Goal: Task Accomplishment & Management: Complete application form

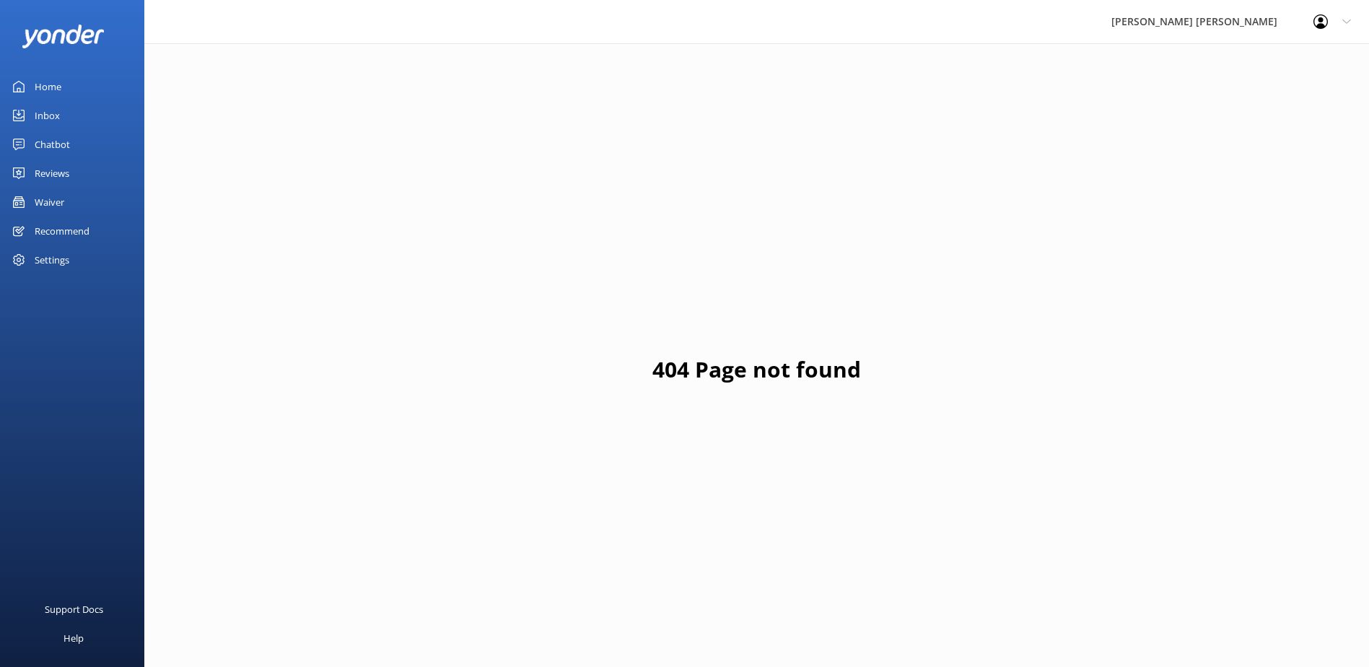
click at [47, 198] on div "Waiver" at bounding box center [50, 202] width 30 height 29
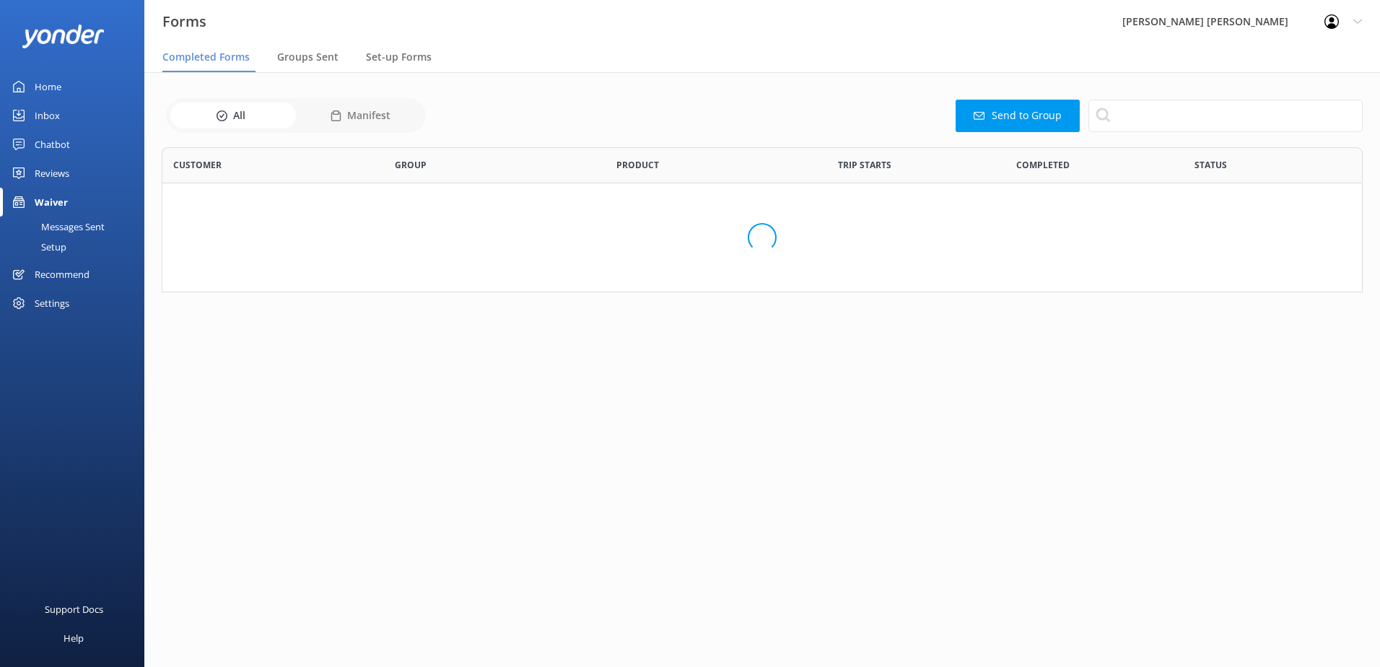
scroll to position [387, 1190]
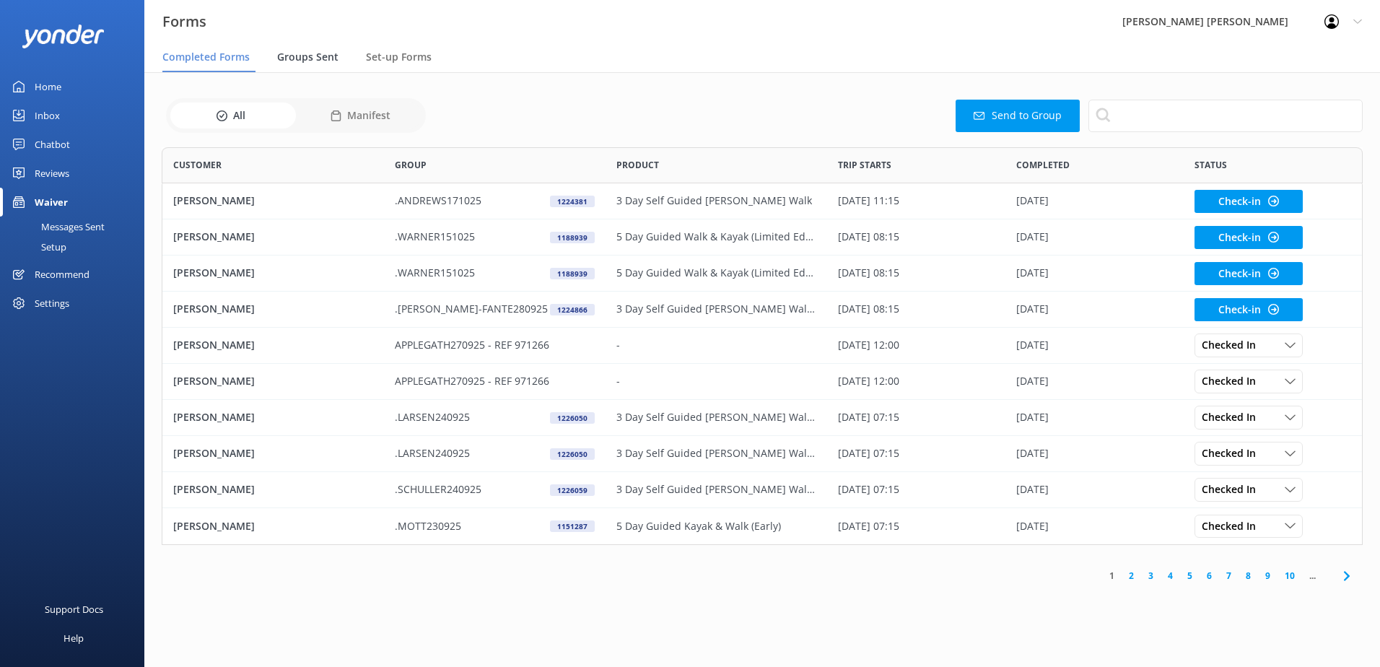
click at [305, 58] on span "Groups Sent" at bounding box center [307, 57] width 61 height 14
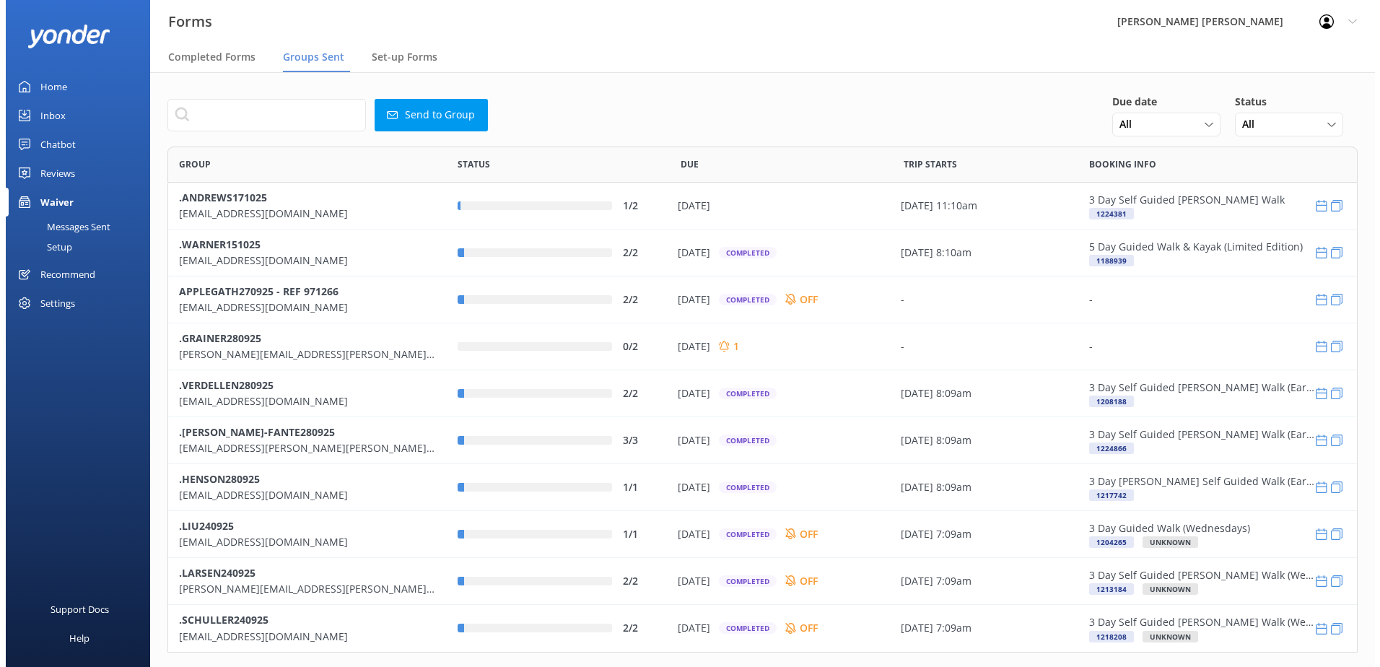
scroll to position [495, 1180]
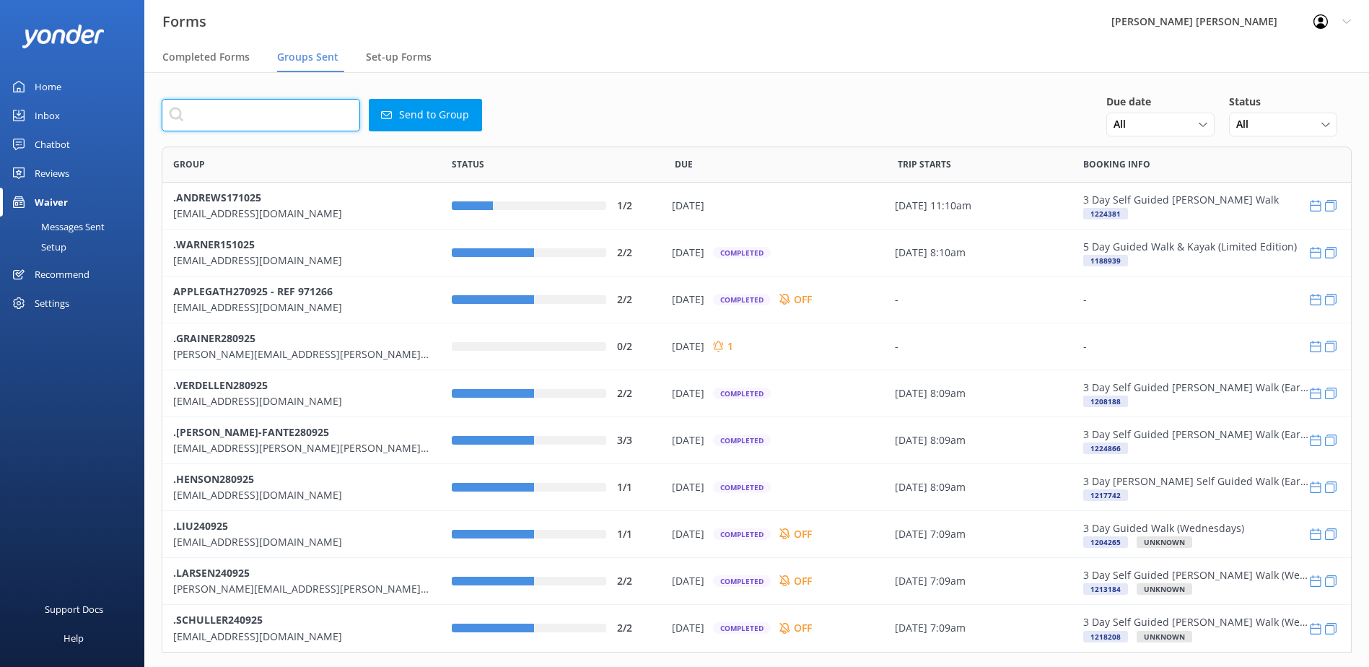
click at [266, 117] on input "text" at bounding box center [261, 115] width 199 height 32
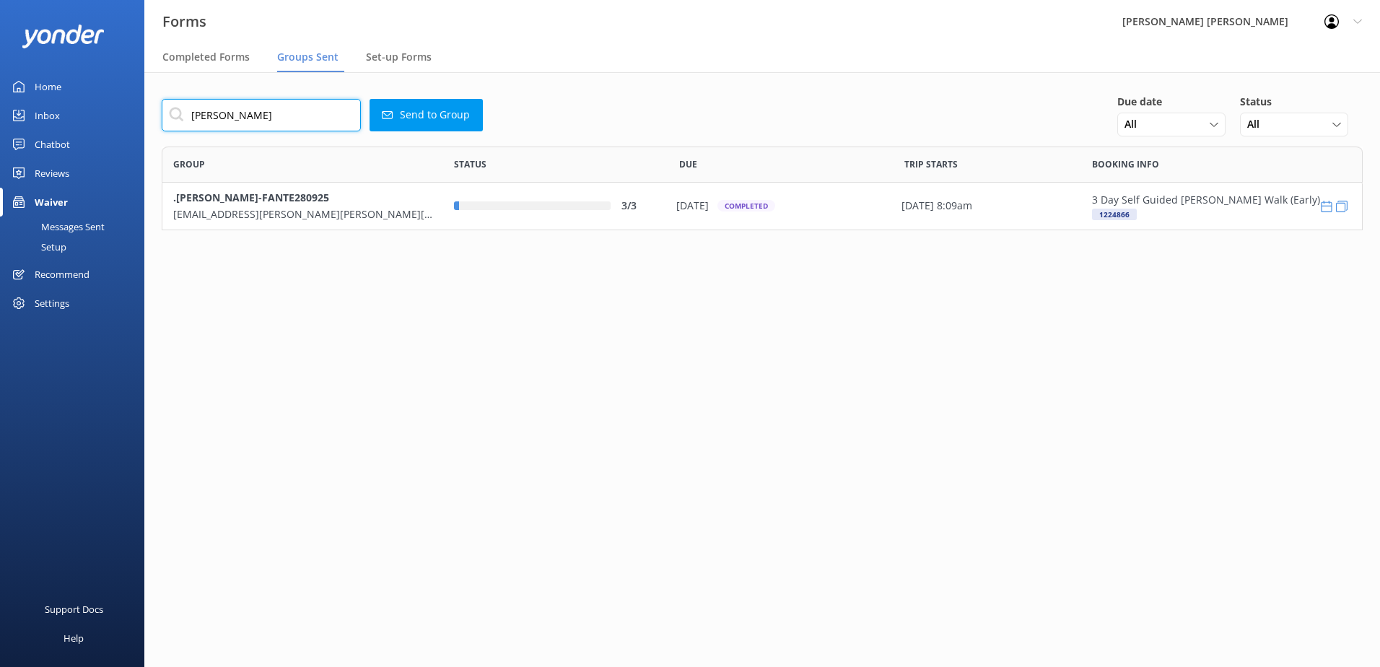
scroll to position [73, 1190]
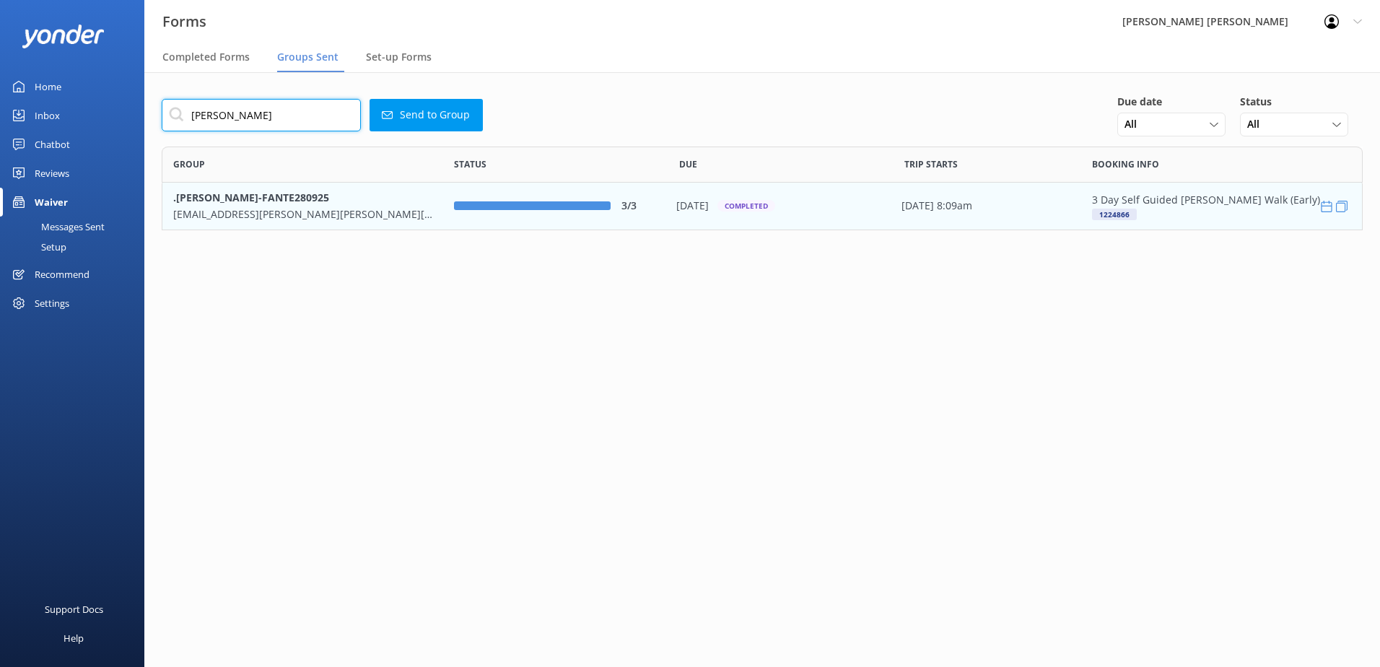
type input "[PERSON_NAME]"
click at [275, 202] on b ".[PERSON_NAME]-FANTE280925" at bounding box center [251, 198] width 156 height 14
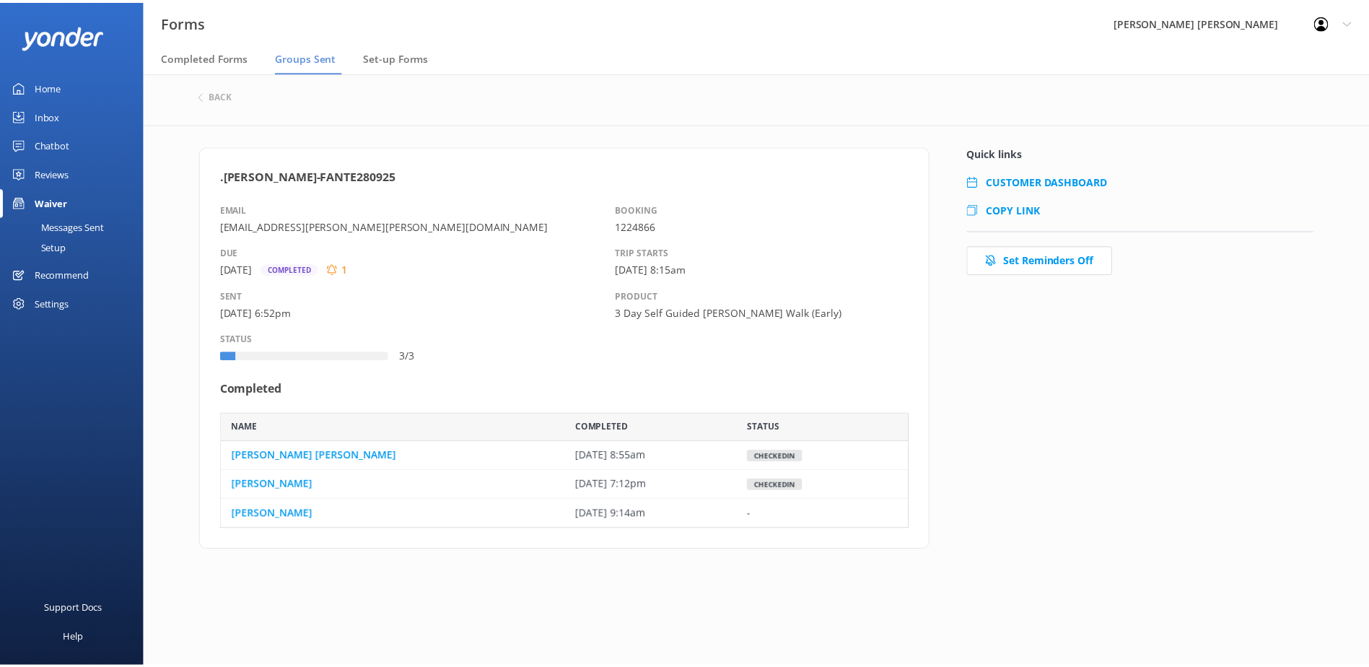
scroll to position [105, 684]
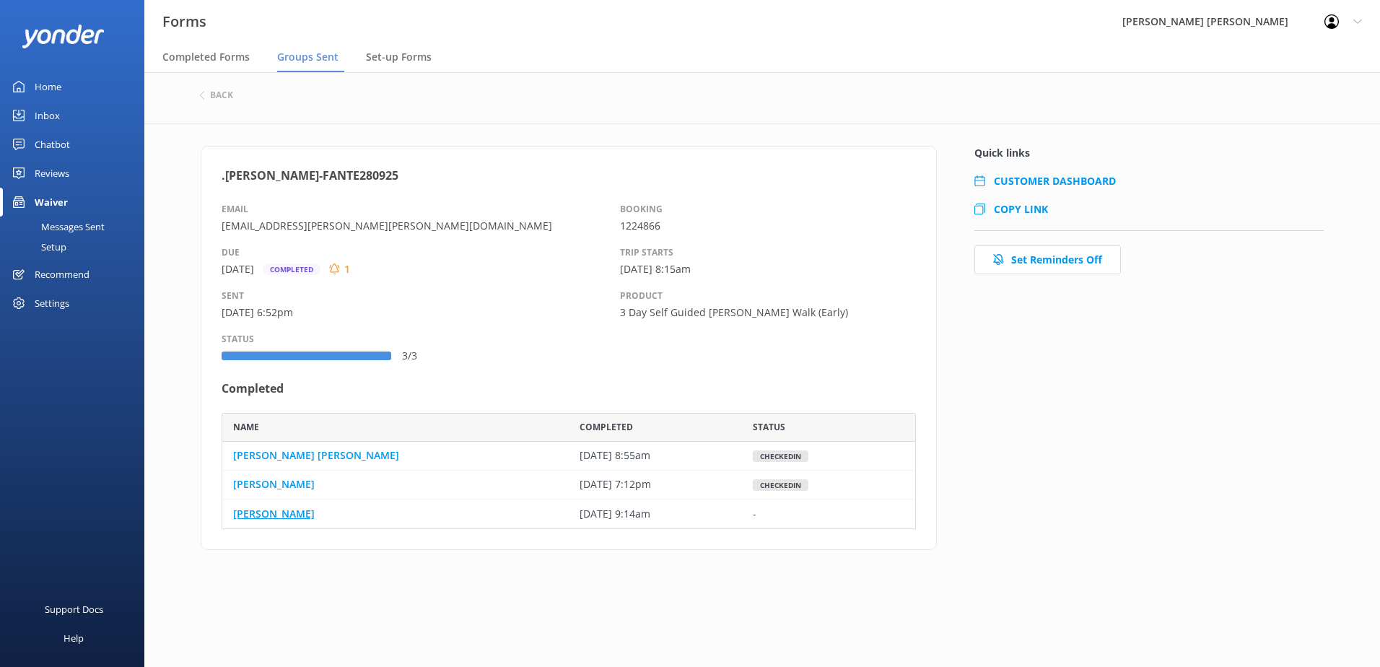
click at [278, 514] on link "[PERSON_NAME]" at bounding box center [274, 514] width 82 height 16
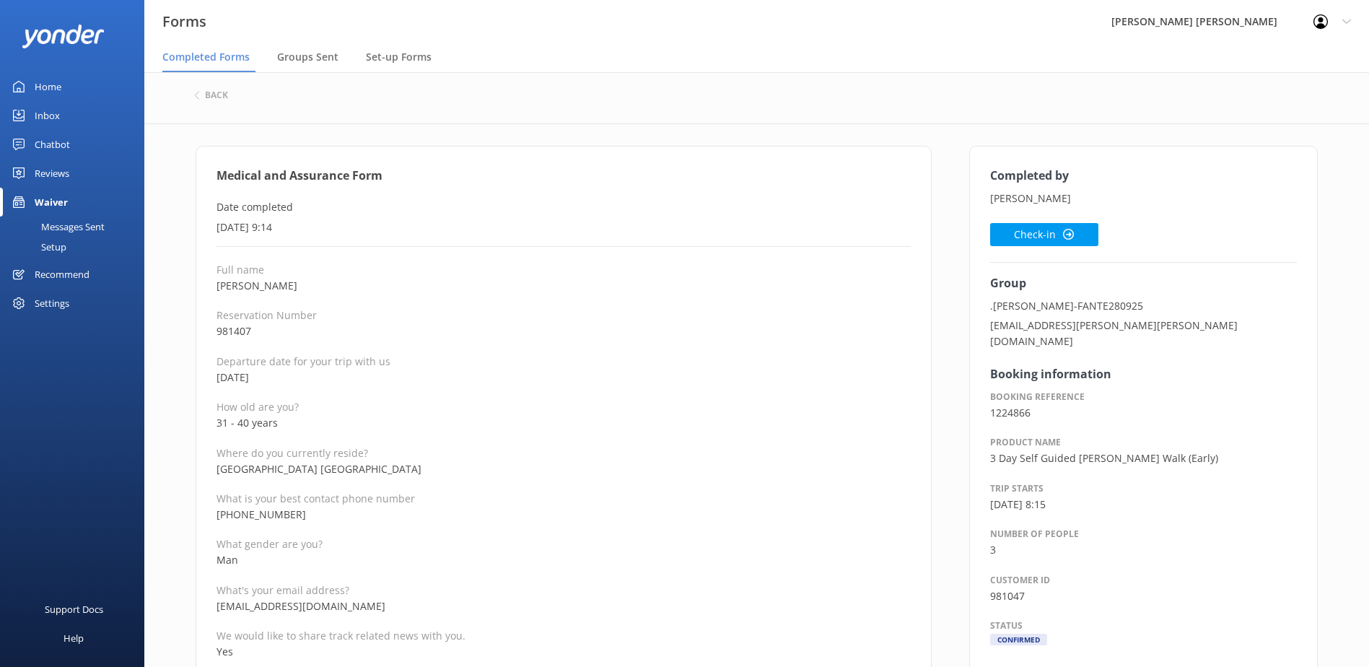
drag, startPoint x: 719, startPoint y: 390, endPoint x: 716, endPoint y: 382, distance: 8.4
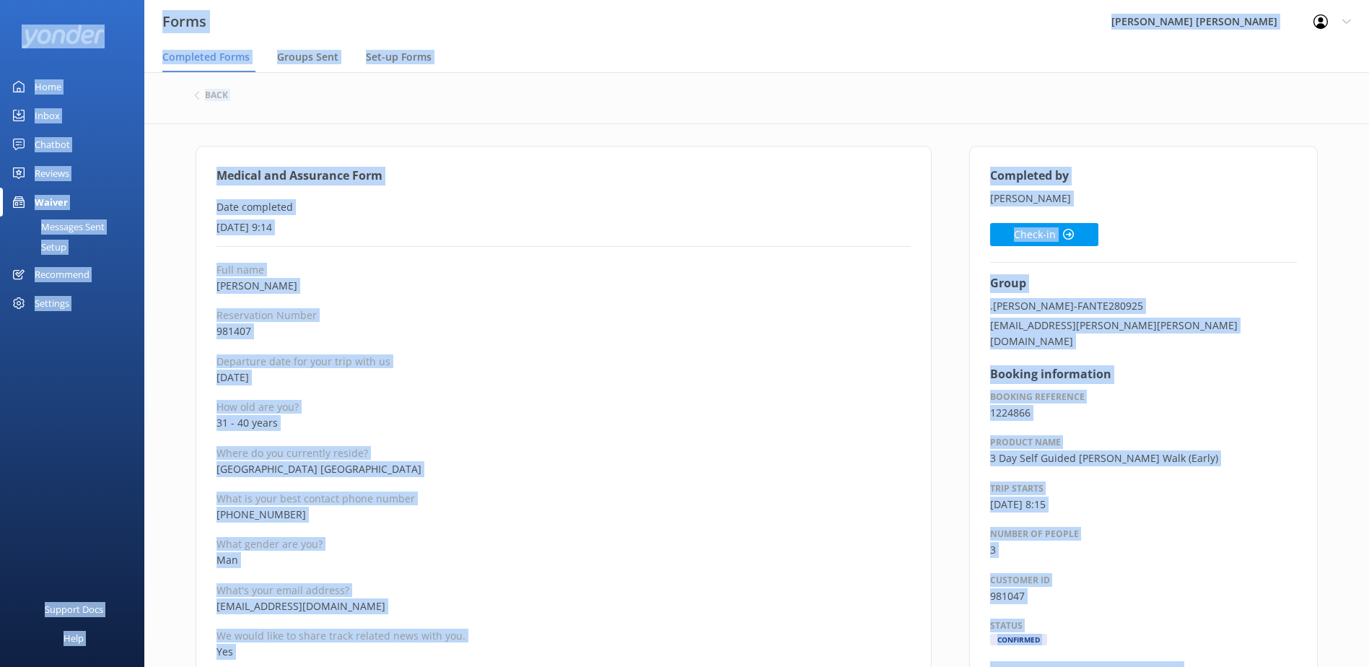
copy div "Forms Wilsons [PERSON_NAME] Profile Settings Logout Completed Forms Groups Sent…"
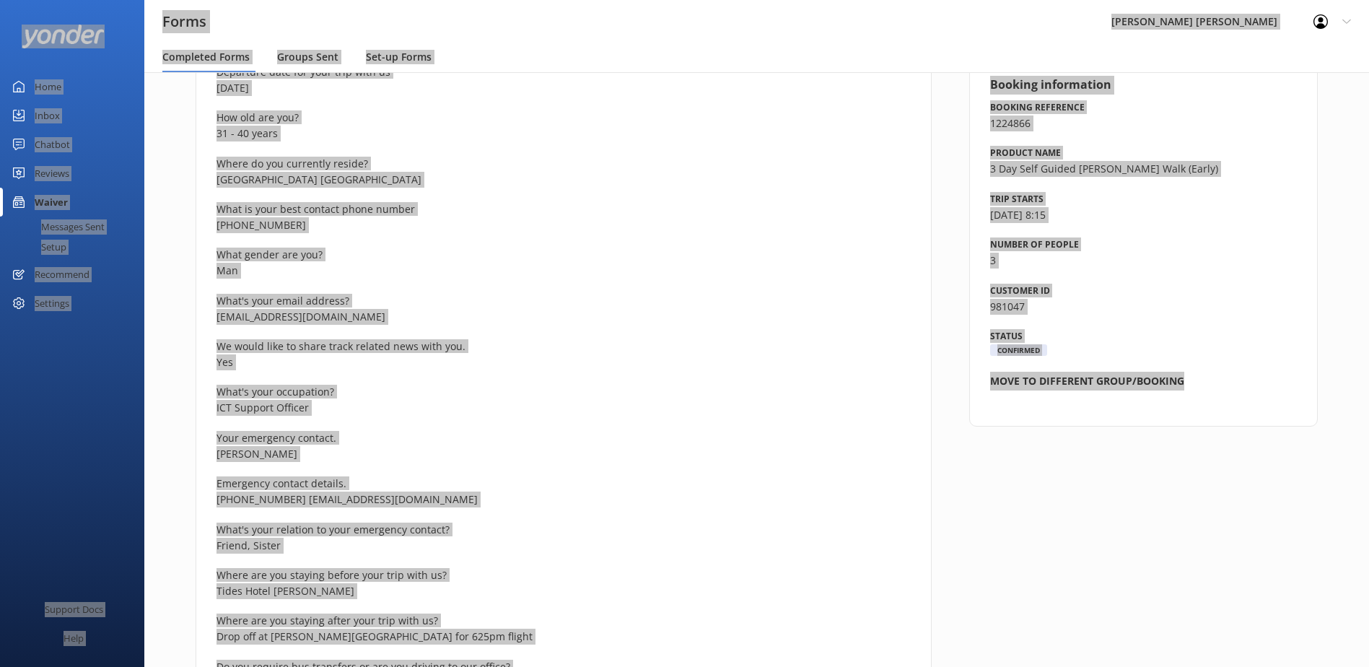
scroll to position [289, 0]
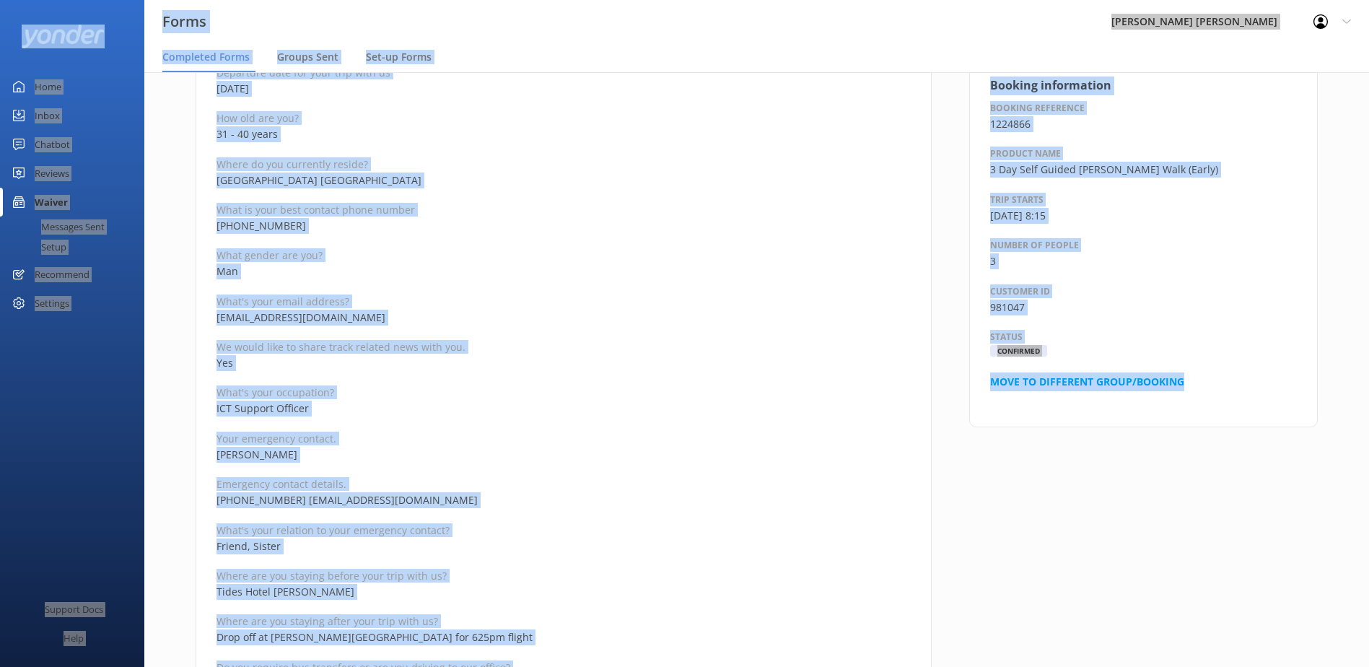
click at [752, 445] on p "Your emergency contact." at bounding box center [564, 439] width 694 height 14
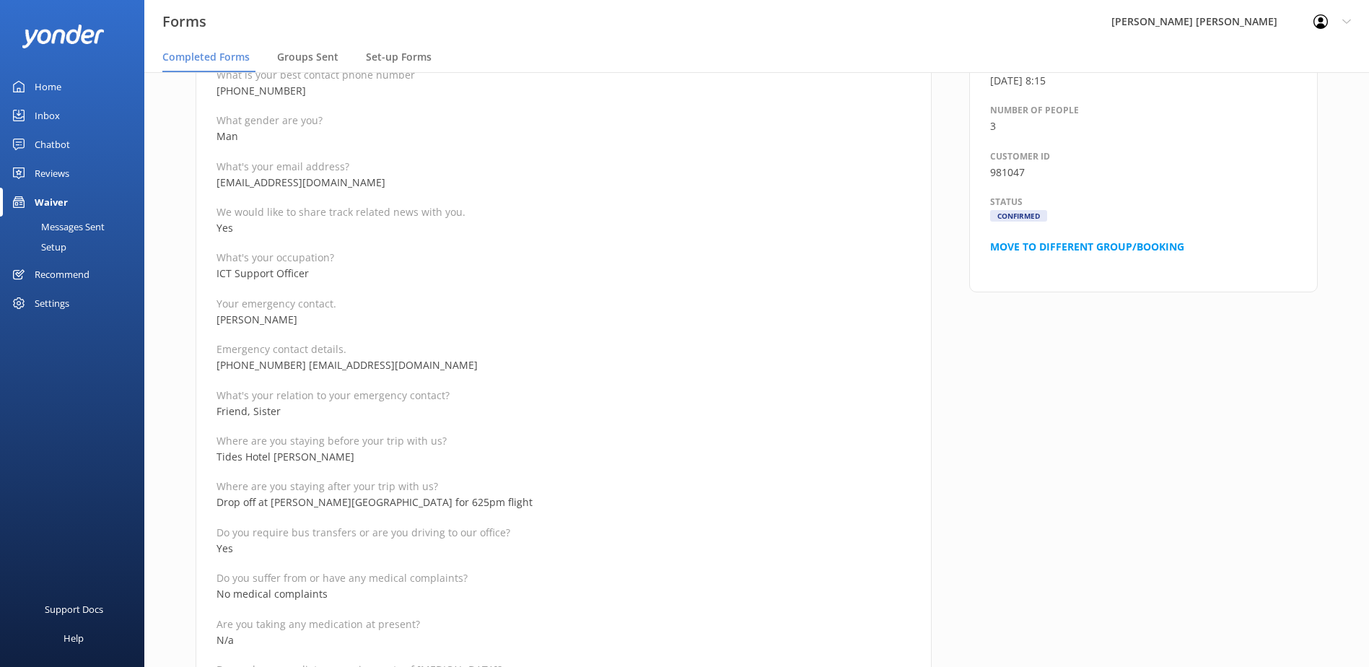
scroll to position [361, 0]
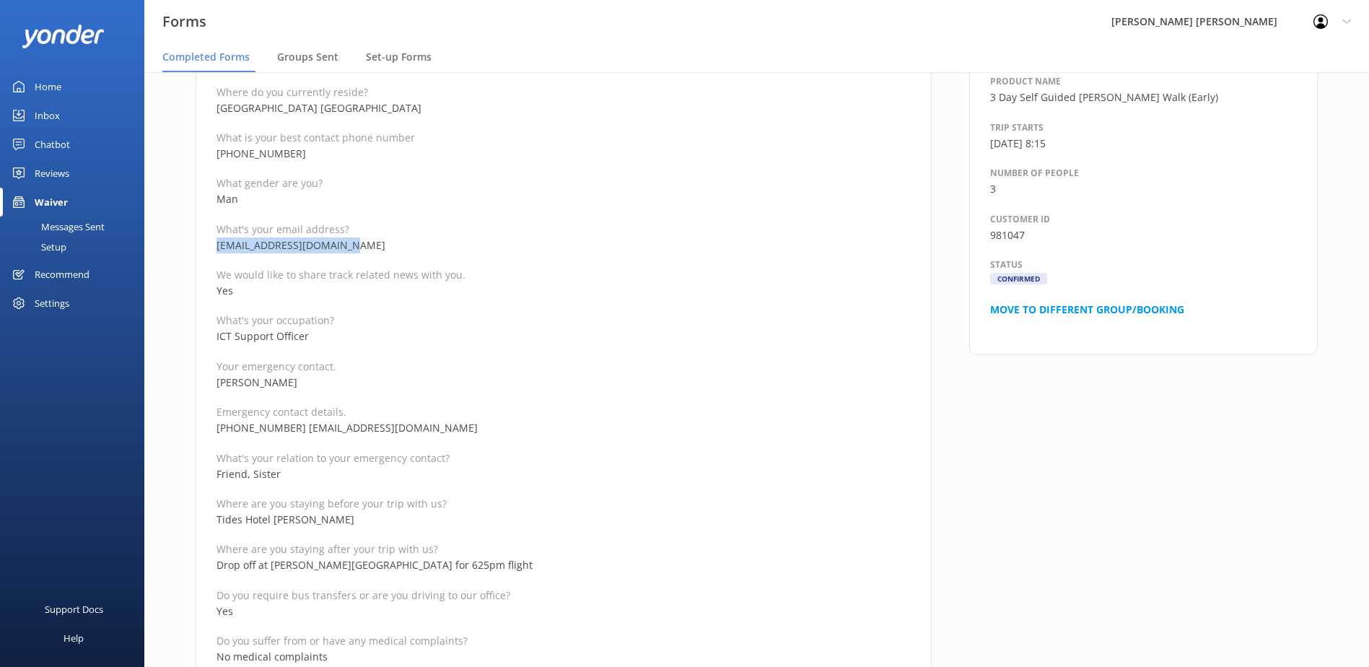
drag, startPoint x: 346, startPoint y: 245, endPoint x: 216, endPoint y: 248, distance: 130.0
click at [217, 248] on p "[EMAIL_ADDRESS][DOMAIN_NAME]" at bounding box center [564, 246] width 694 height 16
copy p "[EMAIL_ADDRESS][DOMAIN_NAME]"
drag, startPoint x: 283, startPoint y: 383, endPoint x: 196, endPoint y: 389, distance: 87.5
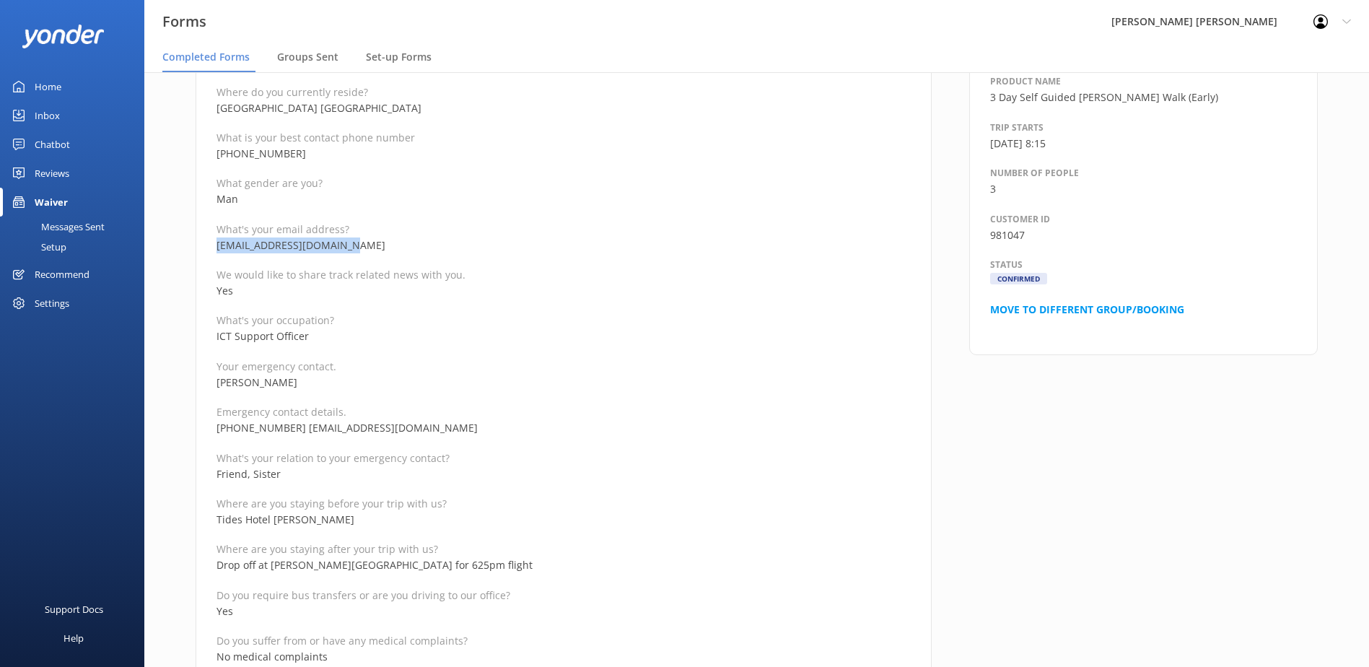
copy p "[PERSON_NAME]"
drag, startPoint x: 285, startPoint y: 427, endPoint x: 214, endPoint y: 427, distance: 70.8
copy p "[PHONE_NUMBER]"
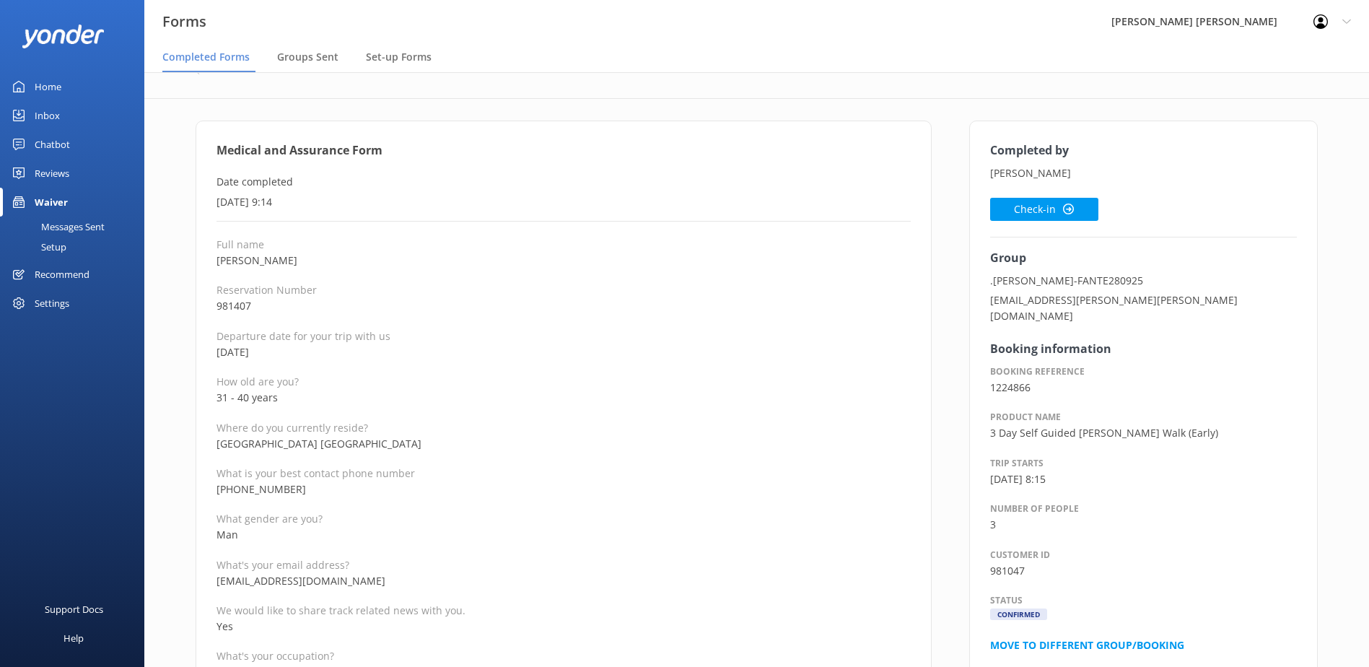
scroll to position [0, 0]
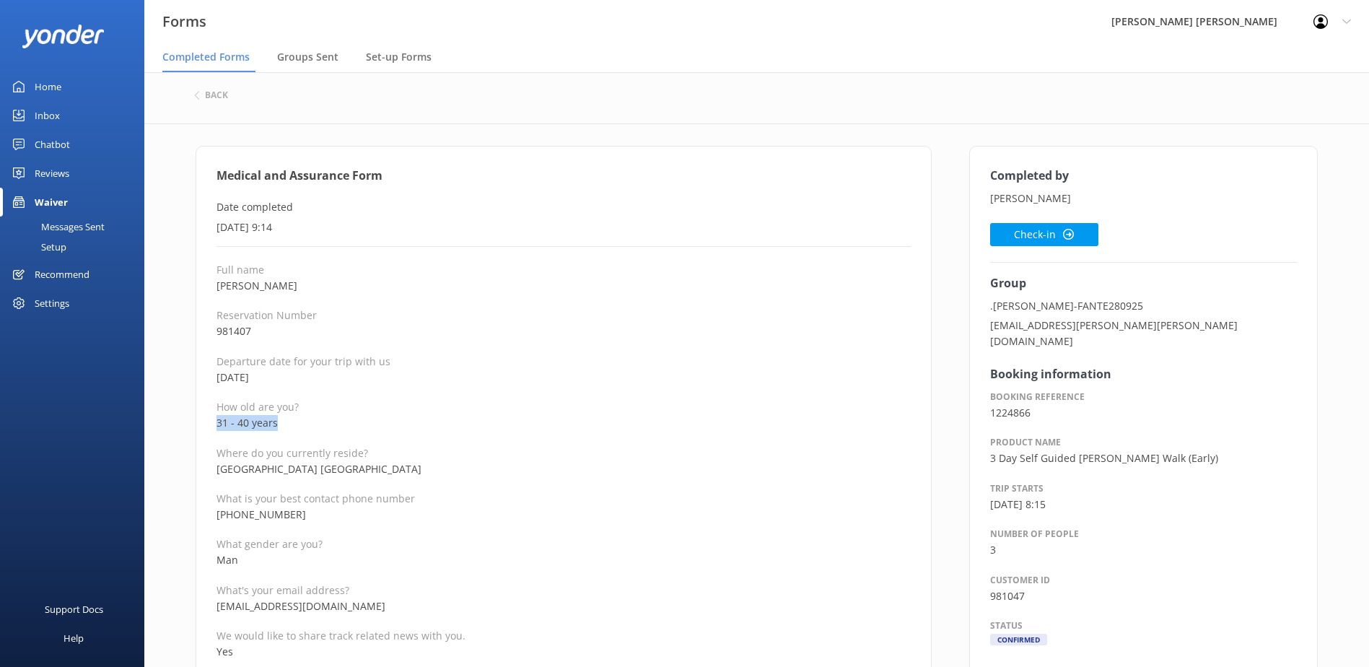
drag, startPoint x: 229, startPoint y: 426, endPoint x: 203, endPoint y: 425, distance: 26.0
copy p "31 - 40 years"
click at [1026, 231] on button "Check-in" at bounding box center [1044, 234] width 108 height 23
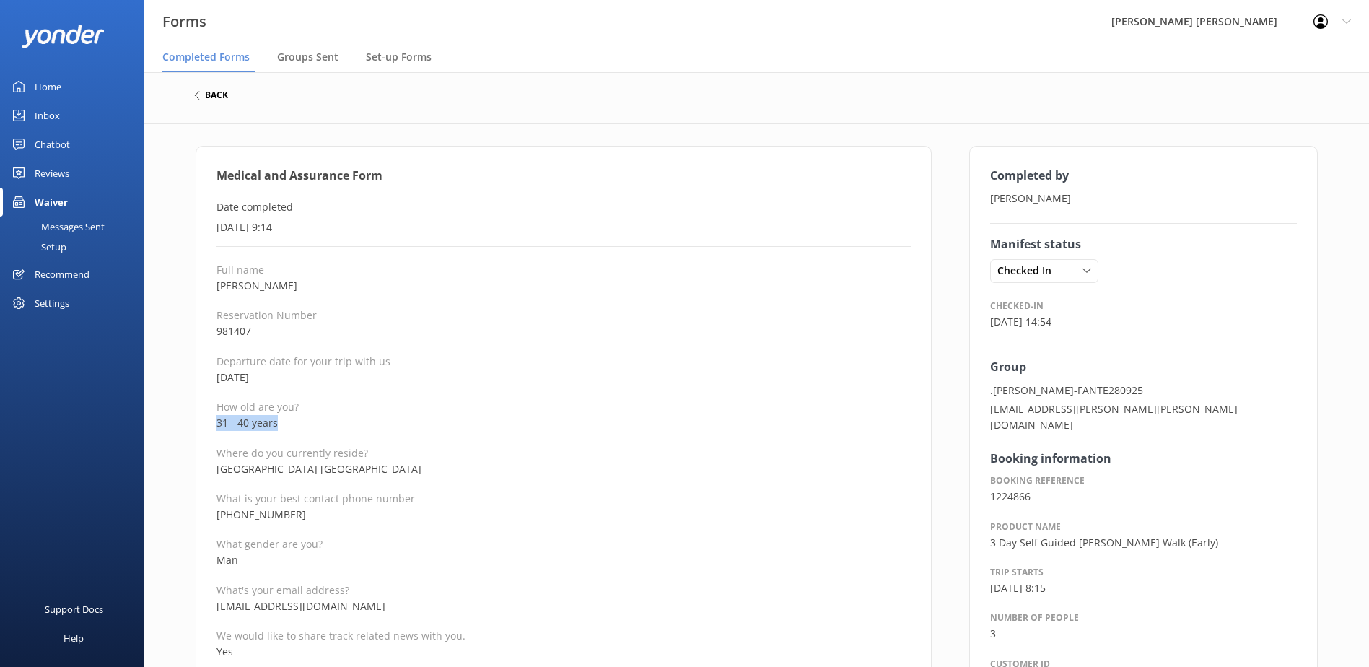
click at [214, 100] on h6 "back" at bounding box center [216, 95] width 23 height 9
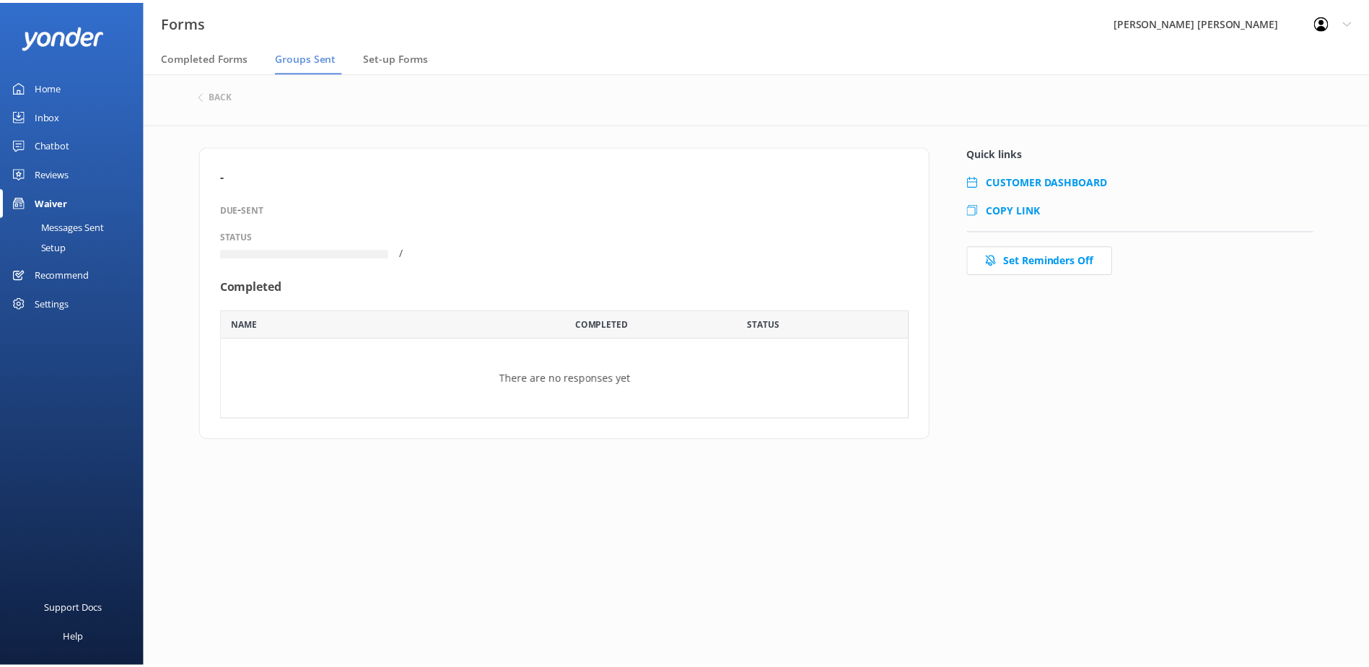
scroll to position [105, 684]
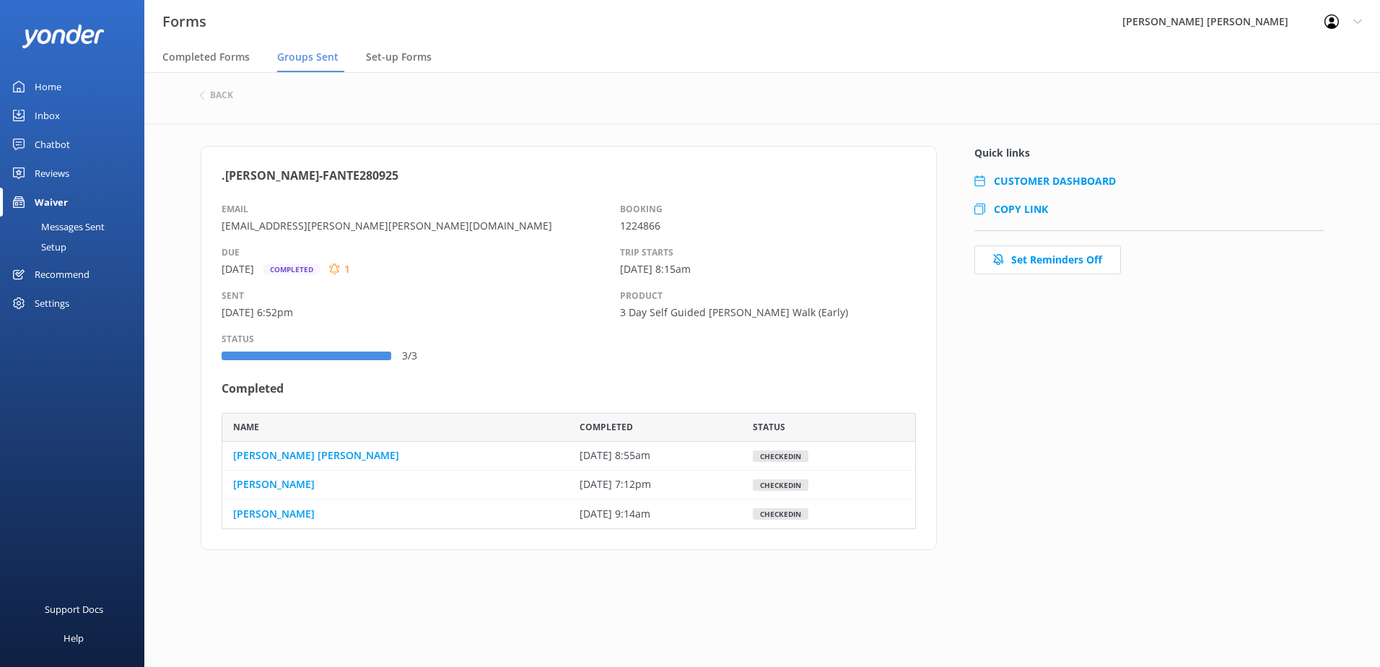
click at [294, 61] on span "Groups Sent" at bounding box center [307, 57] width 61 height 14
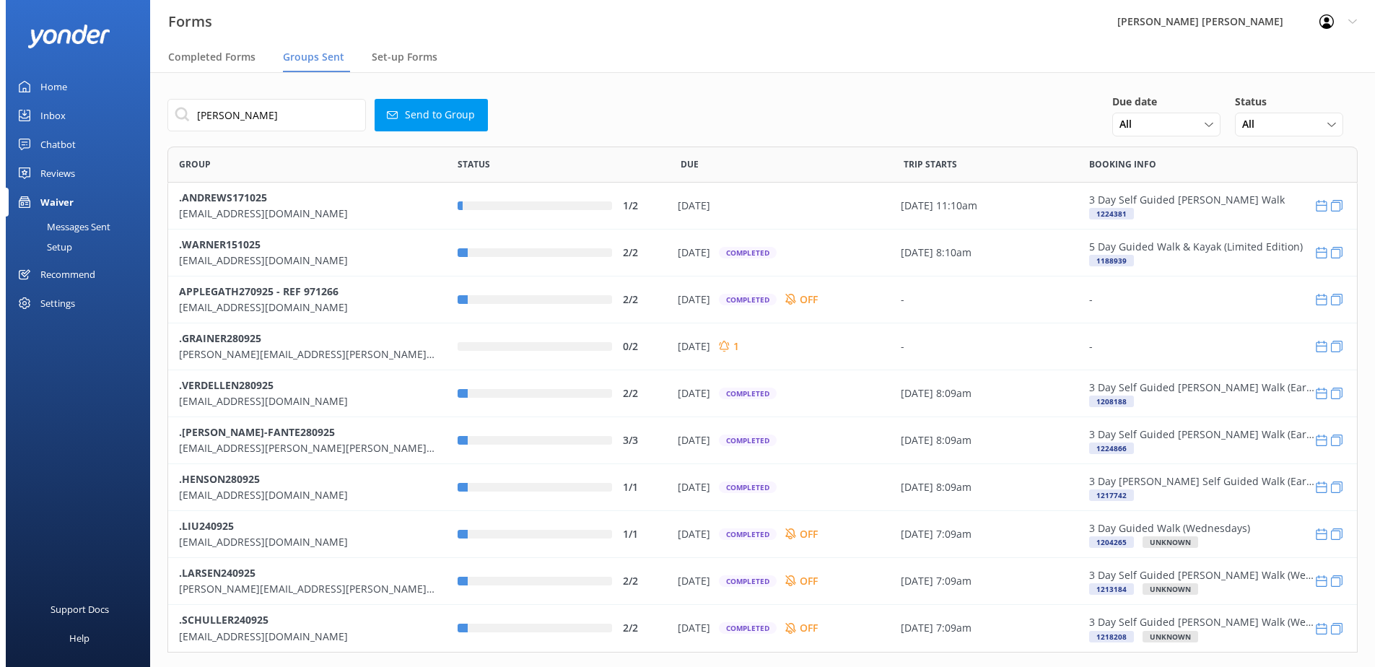
scroll to position [495, 1180]
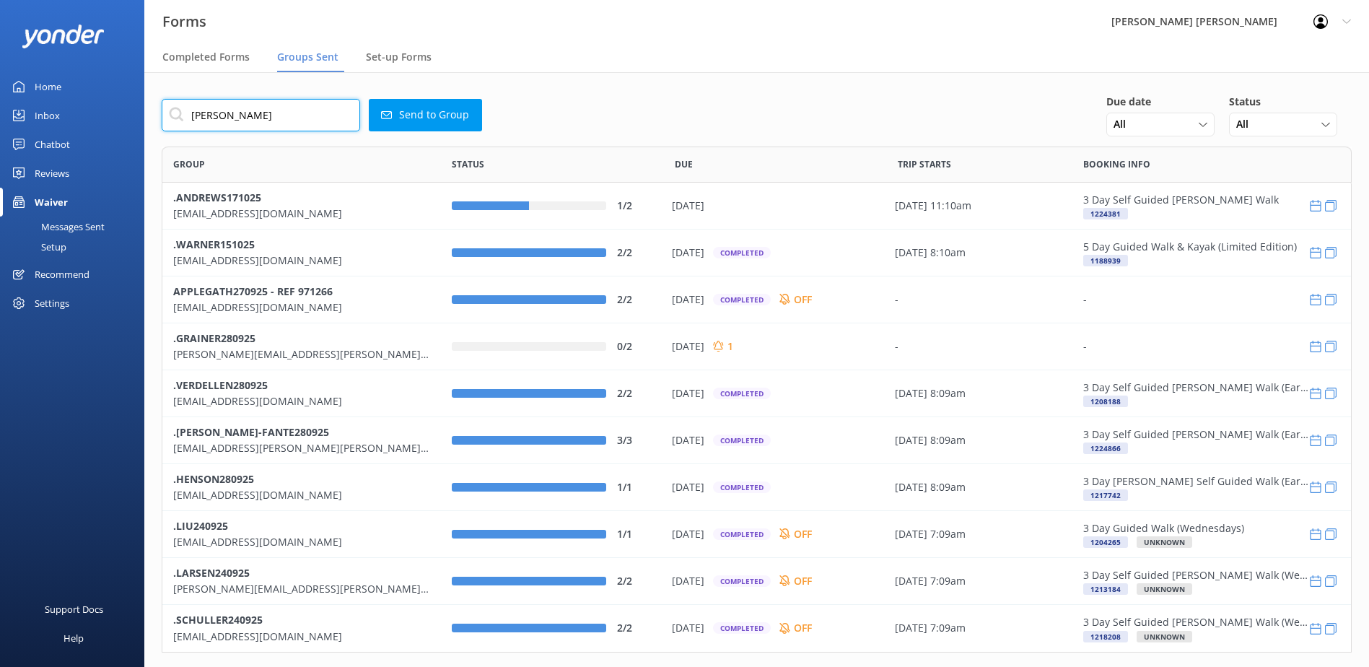
drag, startPoint x: 235, startPoint y: 116, endPoint x: 137, endPoint y: 116, distance: 97.5
click at [137, 116] on div "Forms Wilsons [PERSON_NAME] Profile Settings Logout Completed Forms Groups Sent…" at bounding box center [684, 369] width 1369 height 595
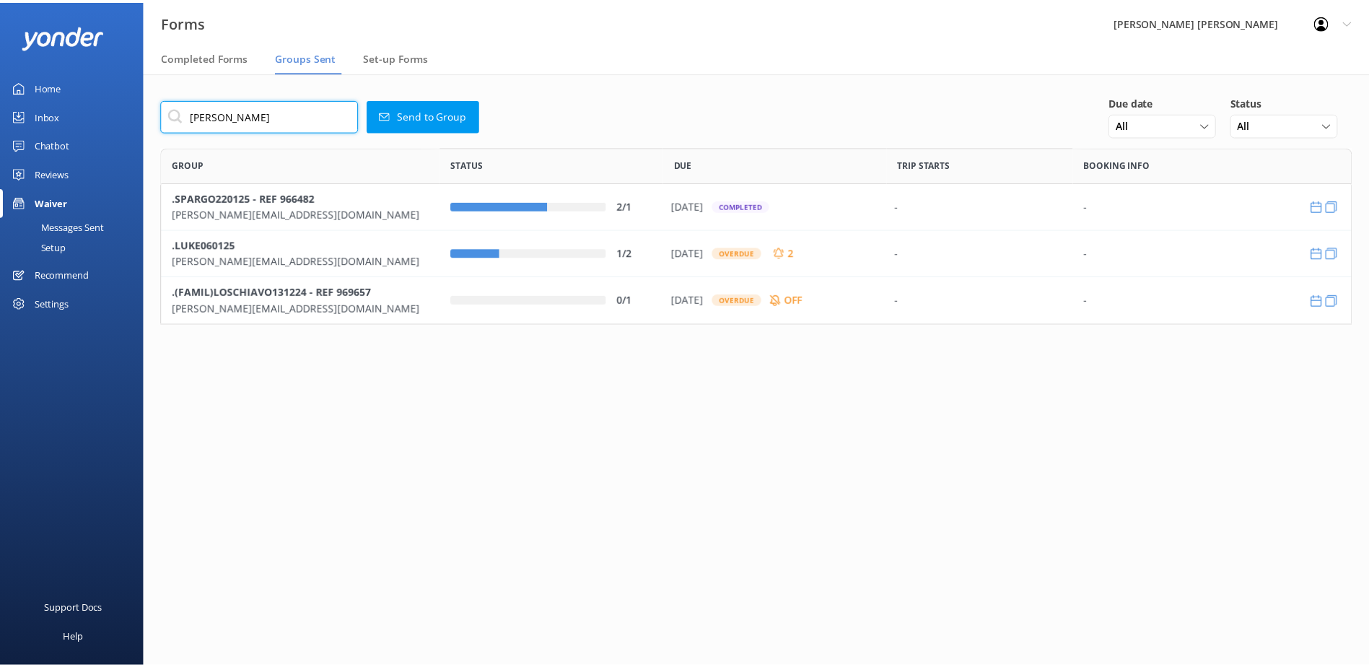
scroll to position [134, 1190]
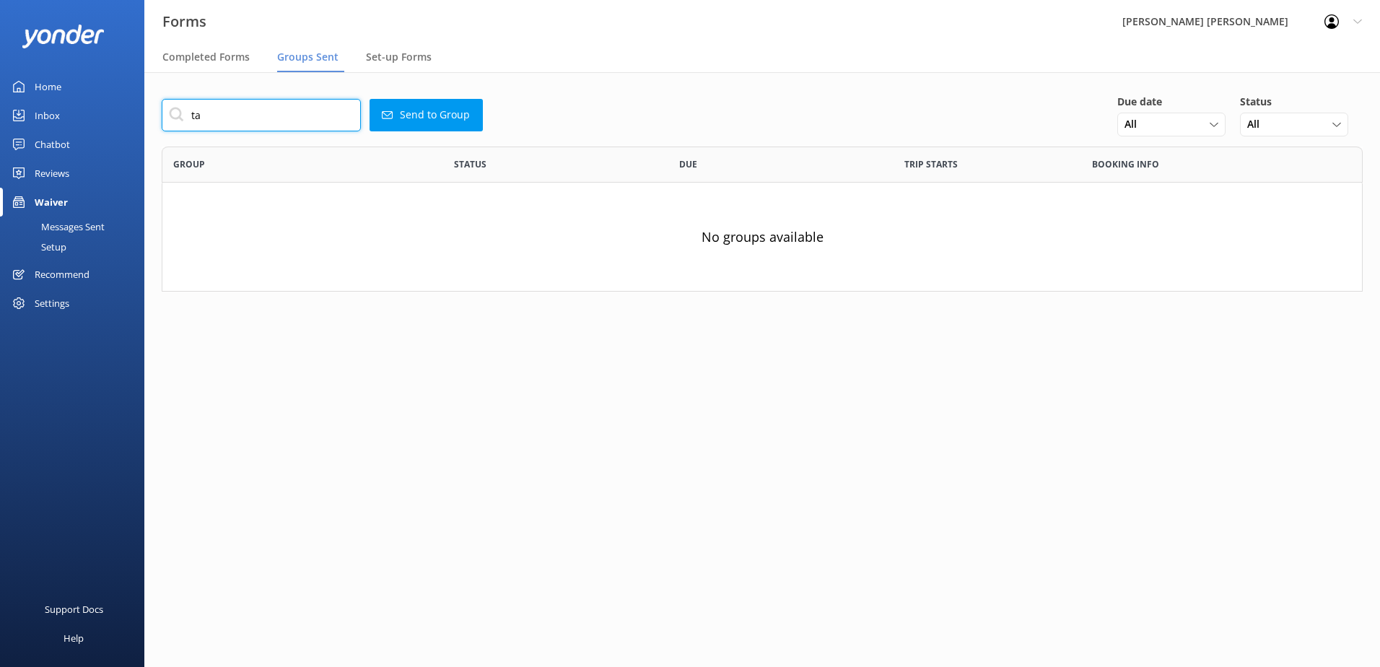
type input "t"
drag, startPoint x: 277, startPoint y: 120, endPoint x: 173, endPoint y: 123, distance: 104.0
click at [173, 123] on input "970627" at bounding box center [261, 115] width 199 height 32
type input "970627"
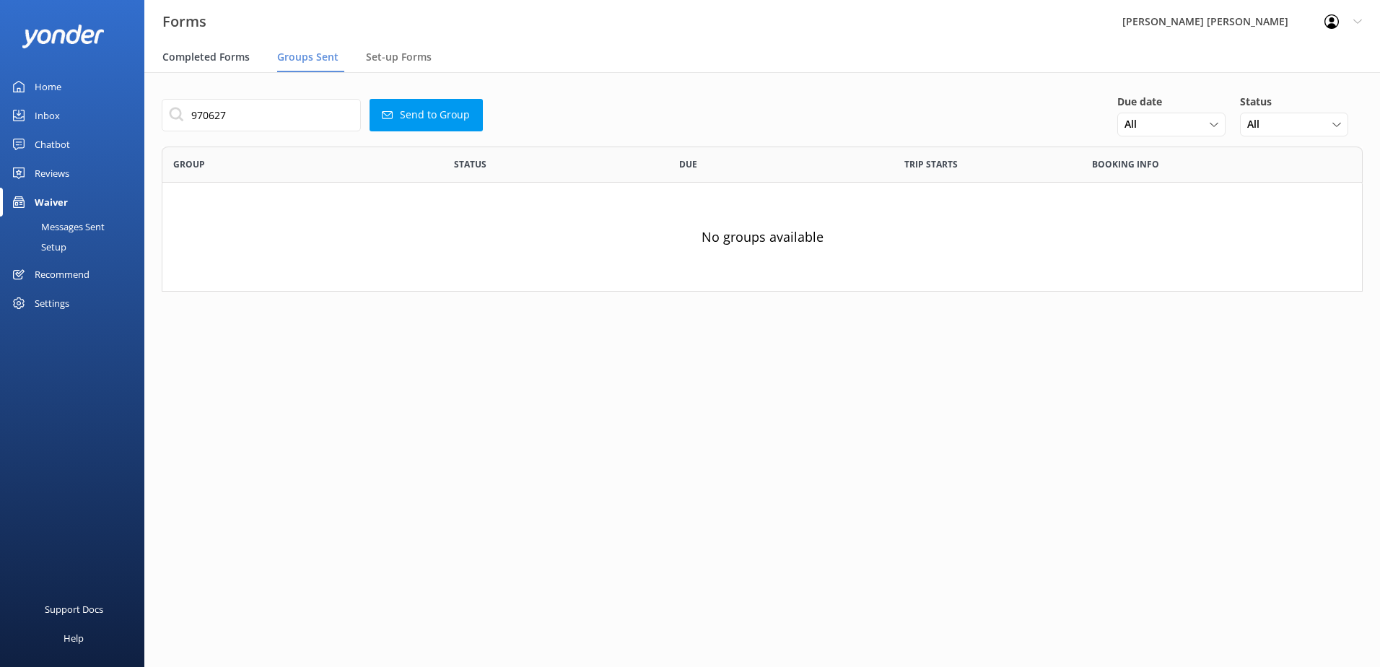
click at [228, 51] on span "Completed Forms" at bounding box center [205, 57] width 87 height 14
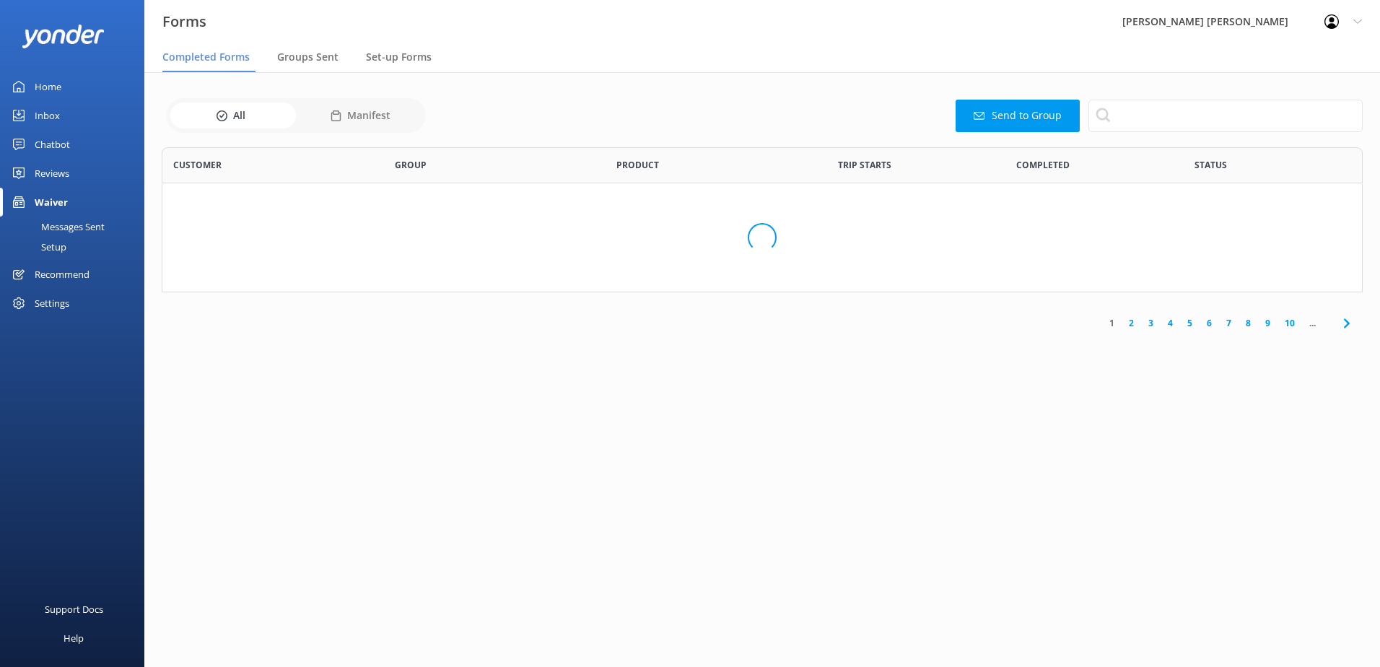
scroll to position [387, 1190]
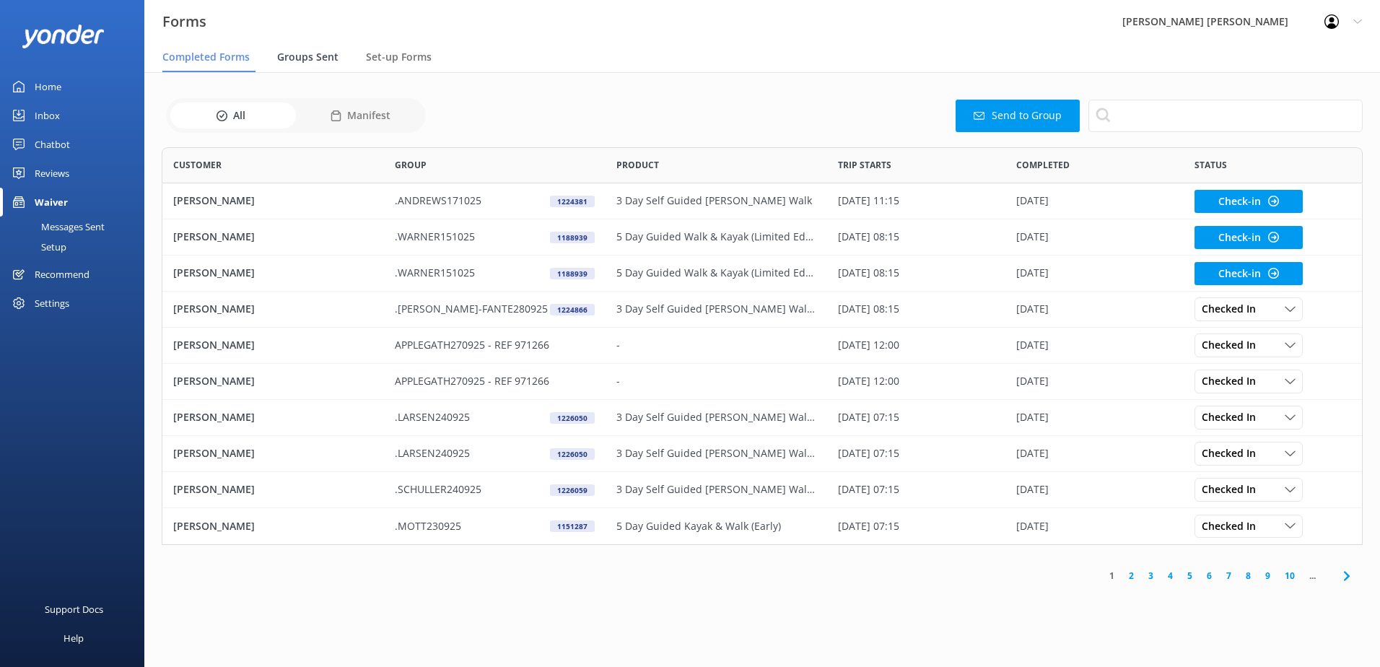
click at [316, 58] on span "Groups Sent" at bounding box center [307, 57] width 61 height 14
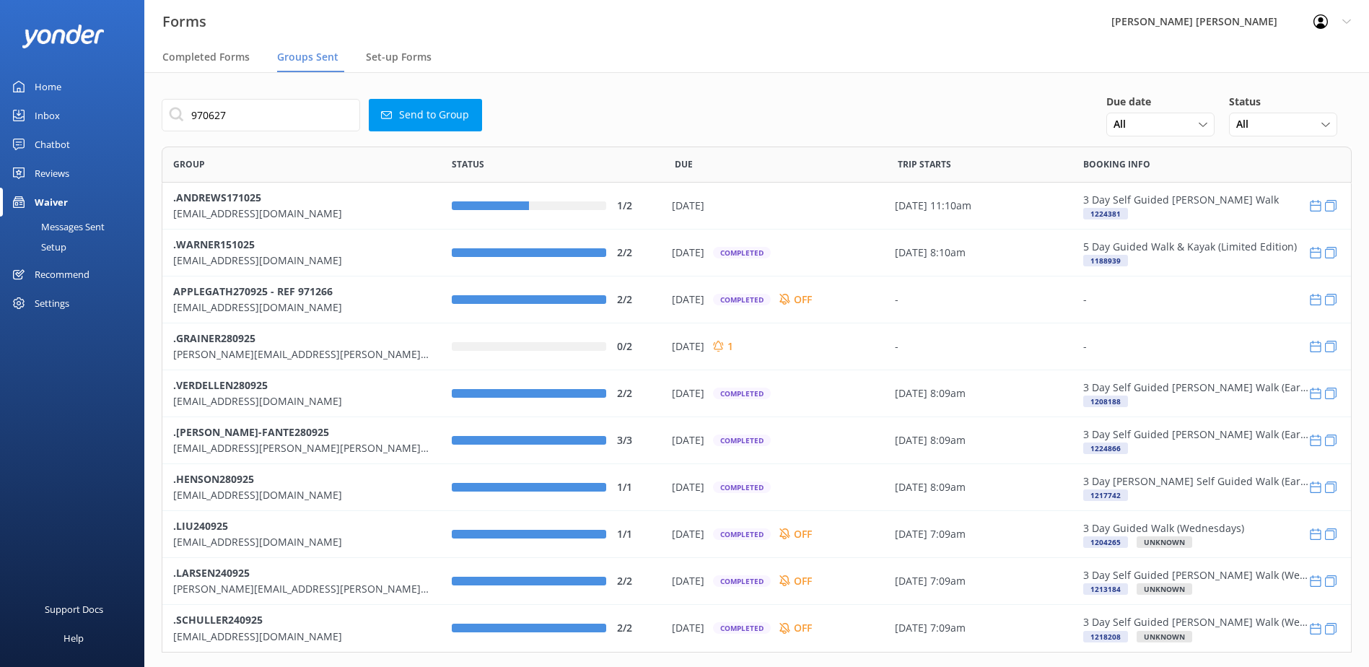
click at [421, 123] on button "Send to Group" at bounding box center [425, 115] width 113 height 32
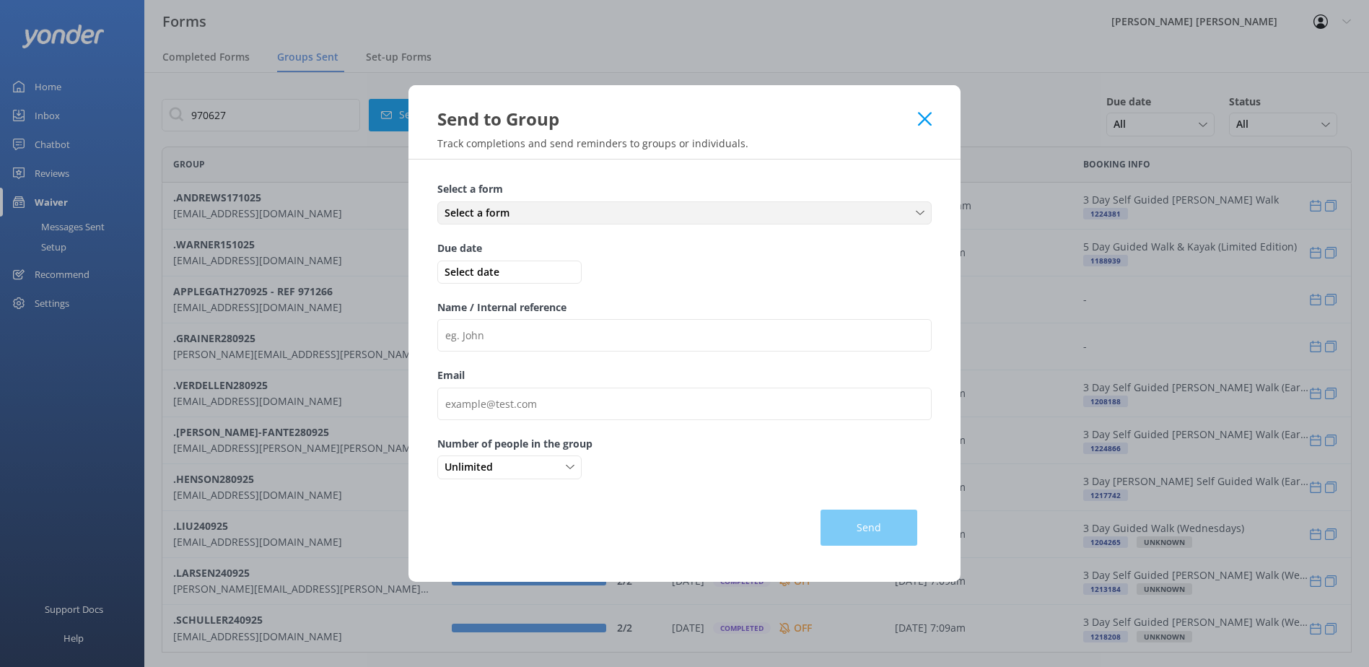
click at [610, 218] on div "Select a form" at bounding box center [684, 213] width 487 height 16
click at [585, 278] on div "Medical and Assurance Form (Kayaking)" at bounding box center [527, 272] width 165 height 14
click at [500, 271] on span "Select date" at bounding box center [509, 272] width 137 height 16
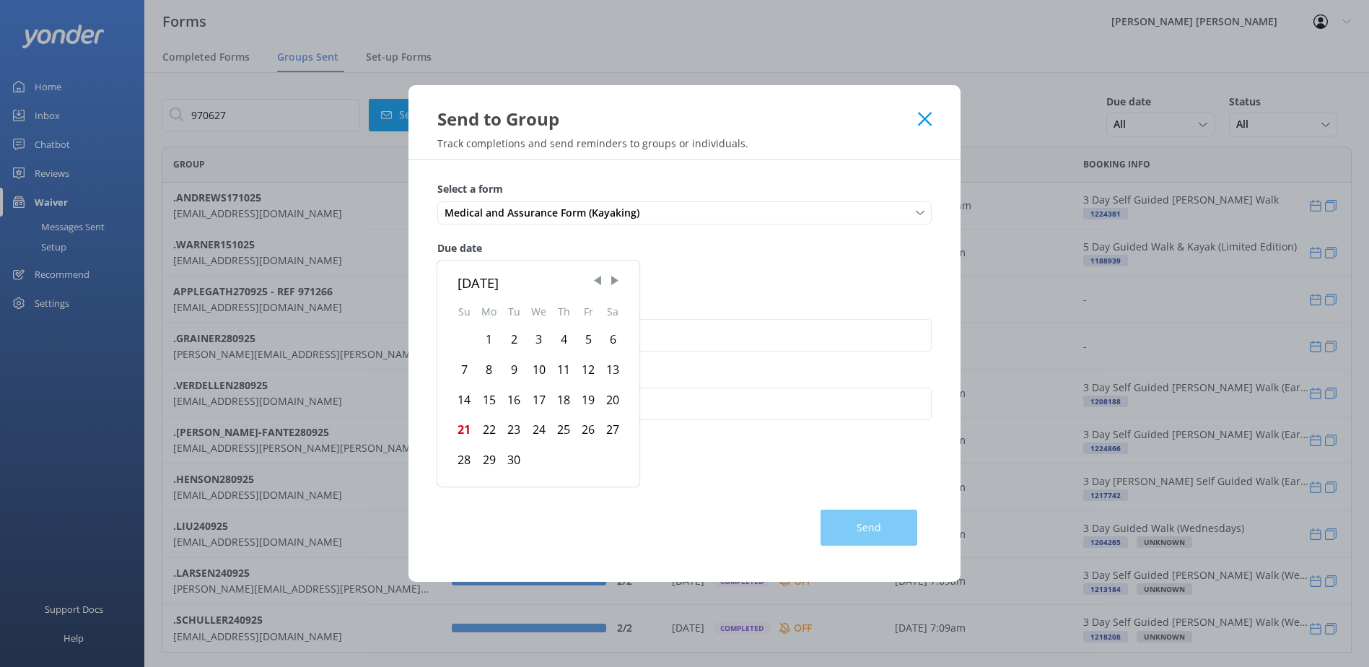
click at [465, 462] on div "28" at bounding box center [464, 460] width 25 height 30
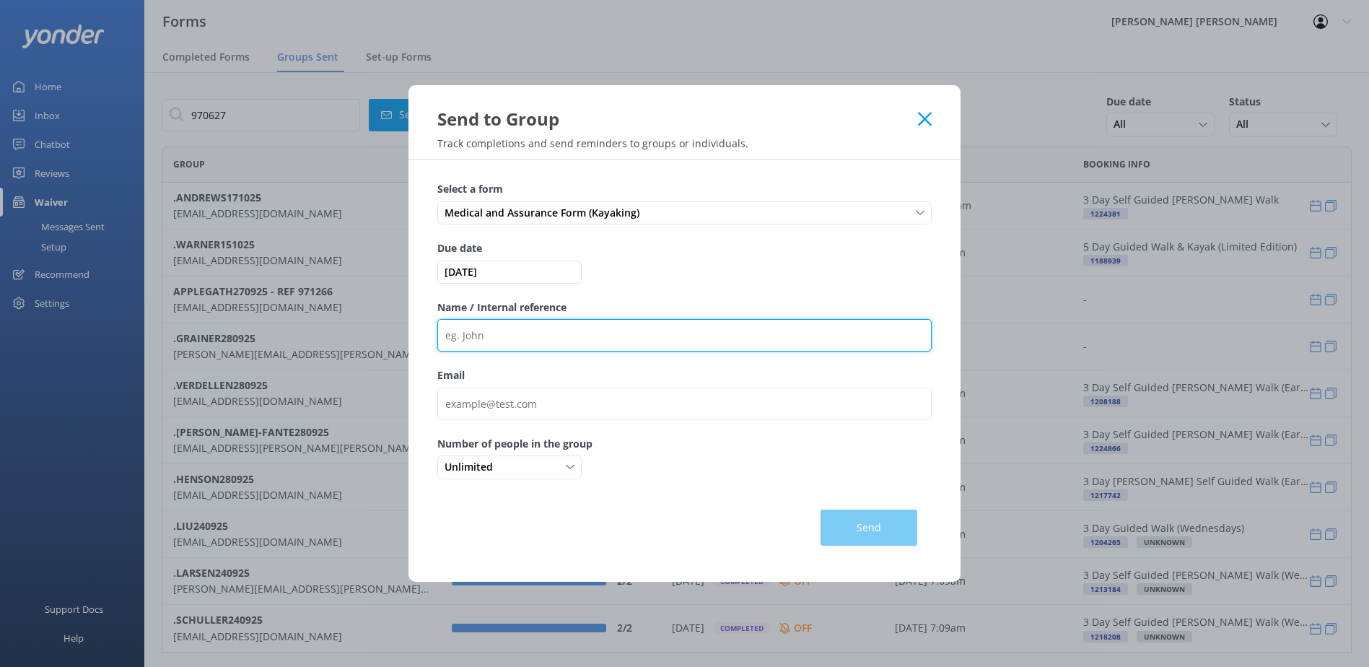
click at [492, 338] on input "Name / Internal reference" at bounding box center [684, 335] width 495 height 32
type input ".(PVT)[PERSON_NAME] / 970627"
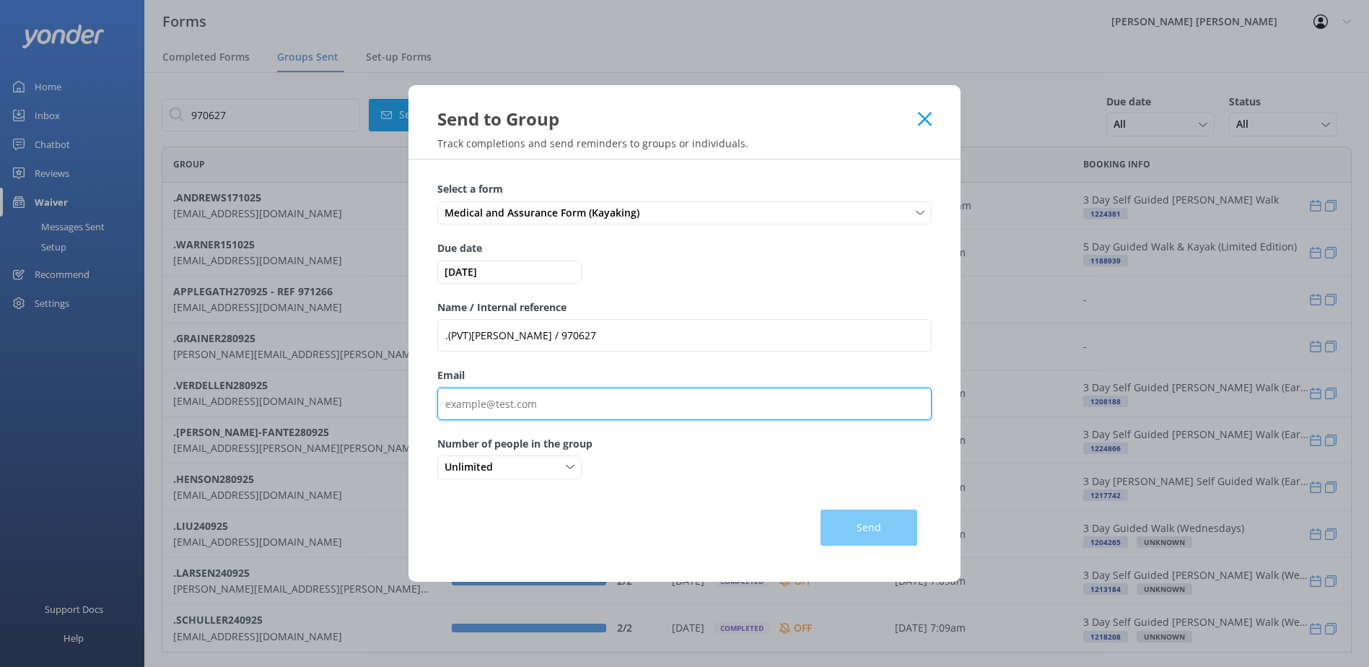
click at [515, 395] on input "Email" at bounding box center [684, 404] width 495 height 32
paste input "[EMAIL_ADDRESS][DOMAIN_NAME]"
type input "[EMAIL_ADDRESS][DOMAIN_NAME]"
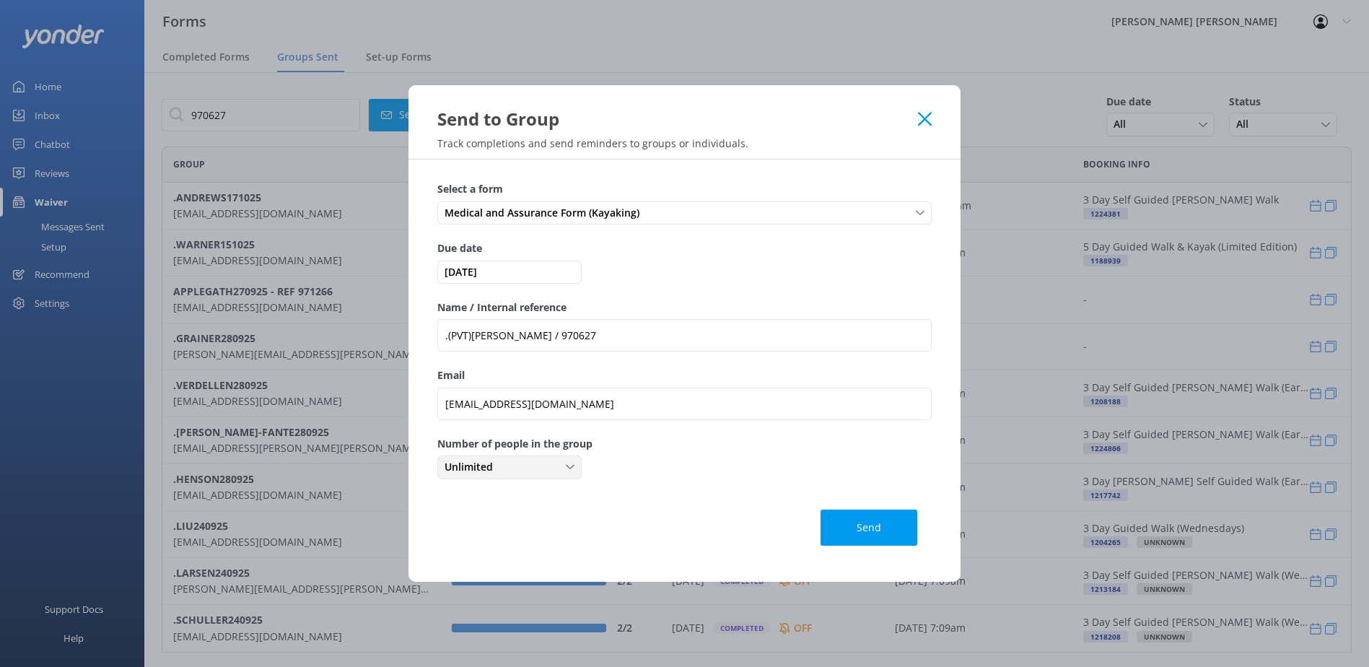
drag, startPoint x: 568, startPoint y: 469, endPoint x: 567, endPoint y: 476, distance: 8.0
click at [570, 469] on icon at bounding box center [570, 467] width 9 height 9
click at [463, 507] on link "5" at bounding box center [509, 498] width 142 height 29
click at [884, 526] on button "Send" at bounding box center [869, 528] width 97 height 36
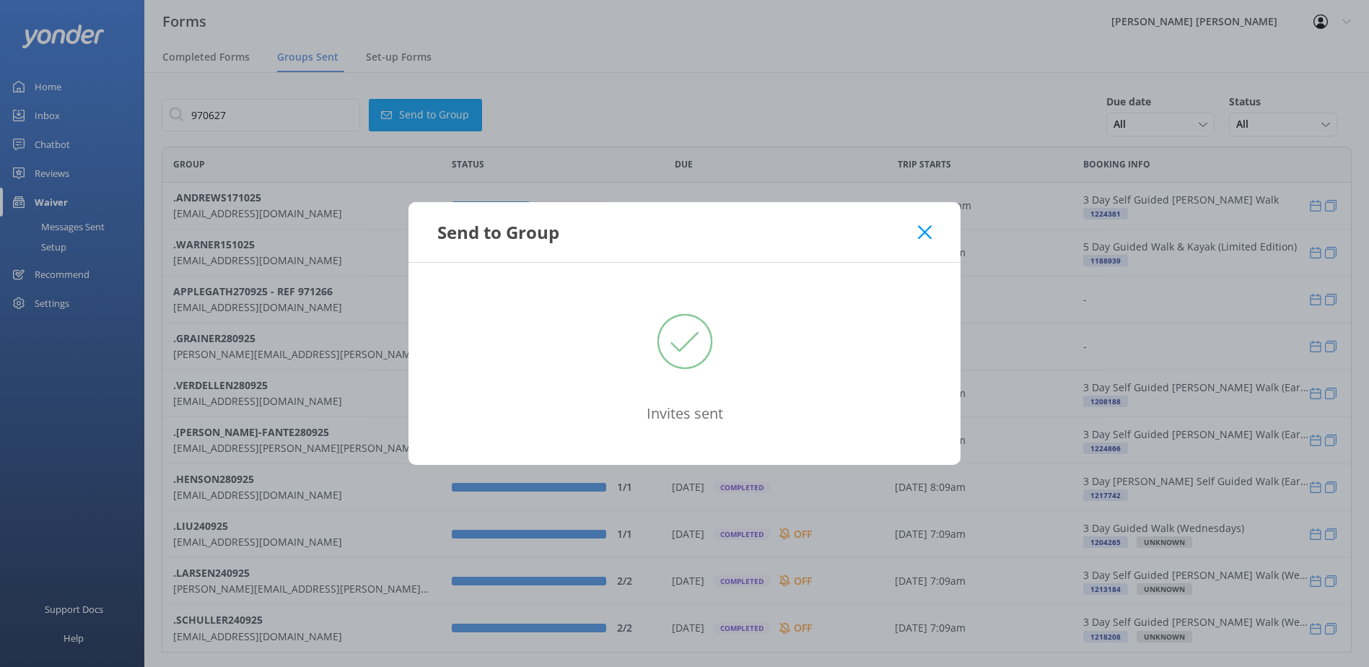
click at [926, 234] on use at bounding box center [925, 232] width 14 height 14
